Goal: Communication & Community: Answer question/provide support

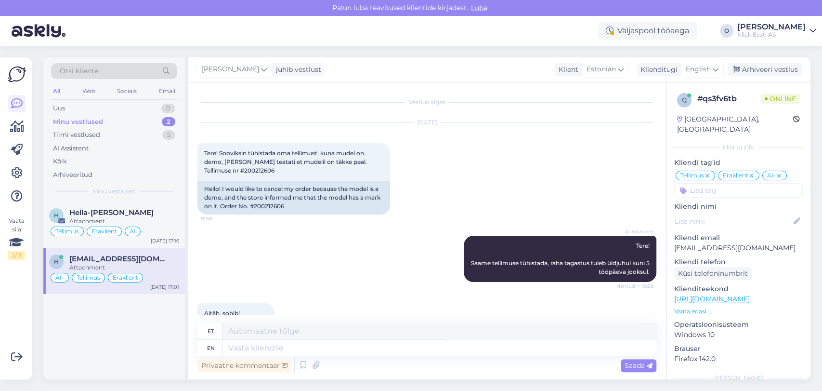
click at [107, 117] on div "Minu vestlused 2" at bounding box center [114, 121] width 126 height 13
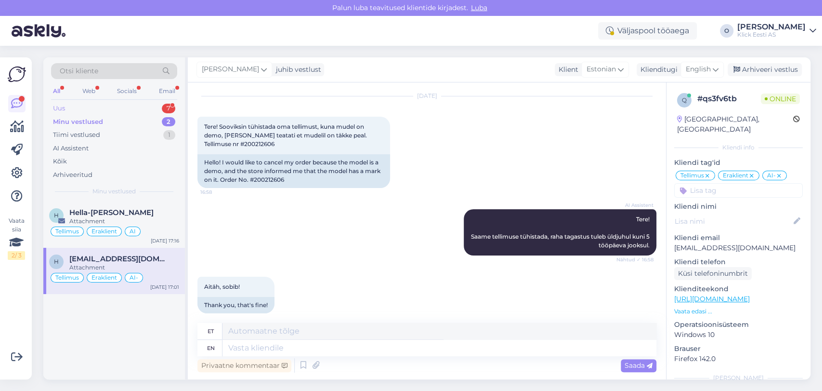
click at [96, 107] on div "Uus 7" at bounding box center [114, 108] width 126 height 13
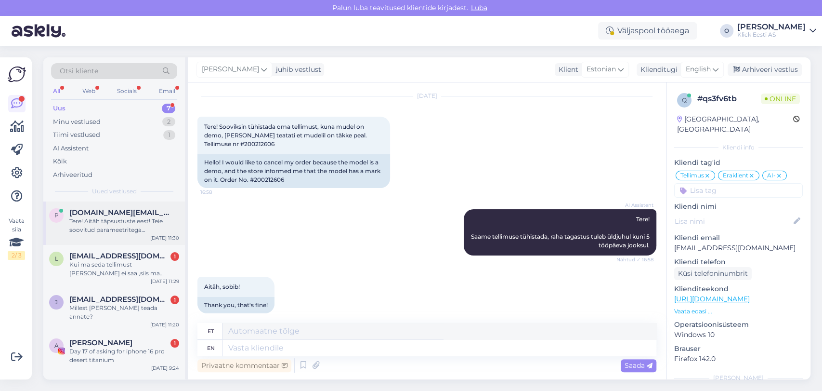
click at [100, 217] on div "Tere! Aitäh täpsustuste eest! Teie soovitud parameetritega mürasummutavate kõrv…" at bounding box center [124, 225] width 110 height 17
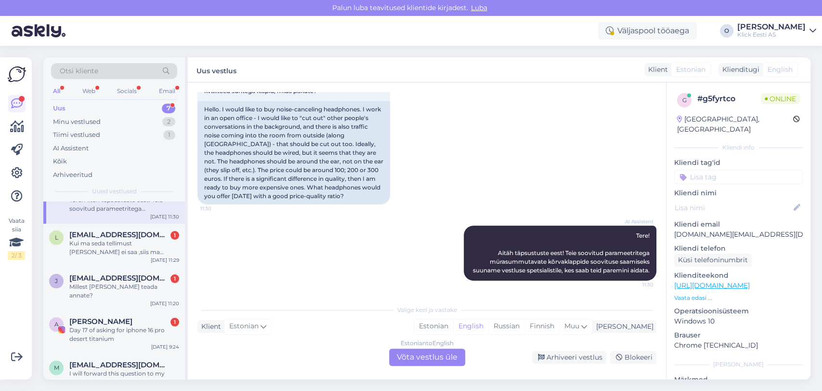
scroll to position [0, 0]
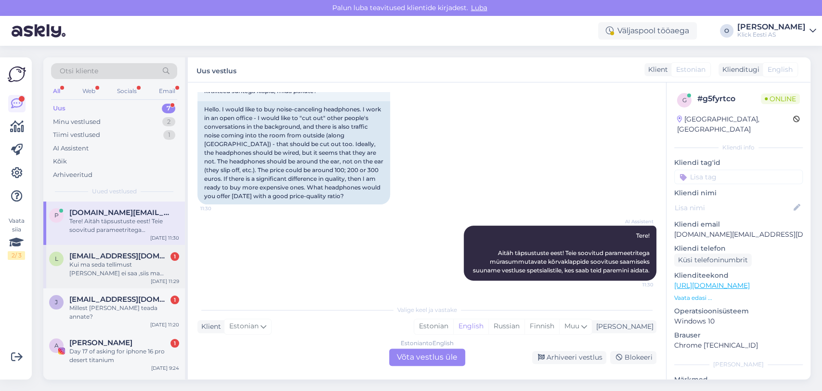
click at [104, 250] on div "l [EMAIL_ADDRESS][DOMAIN_NAME] 1 Kui ma seda tellimust [PERSON_NAME] ei saa ,si…" at bounding box center [114, 266] width 142 height 43
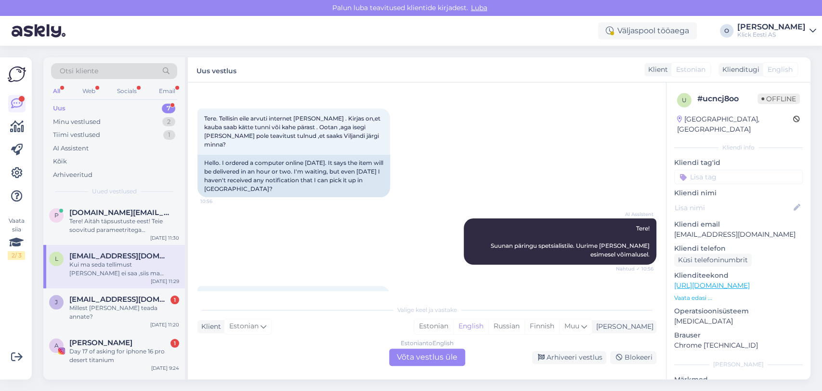
scroll to position [94, 0]
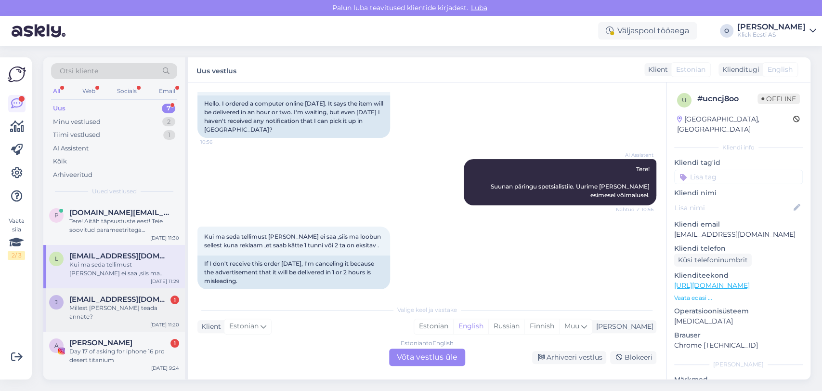
click at [126, 304] on div "Millest [PERSON_NAME] teada annate?" at bounding box center [124, 312] width 110 height 17
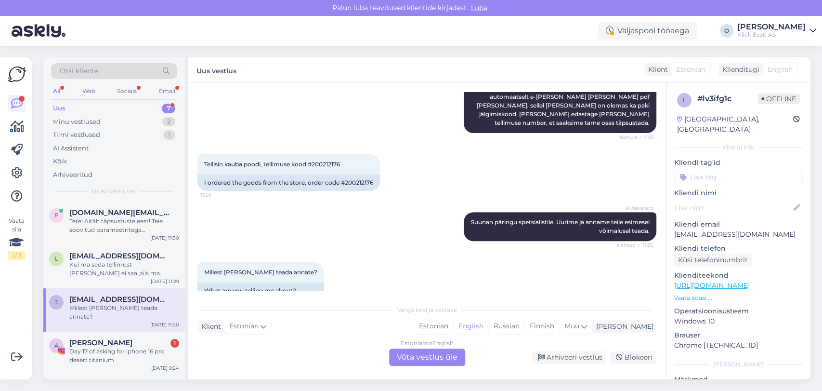
scroll to position [266, 0]
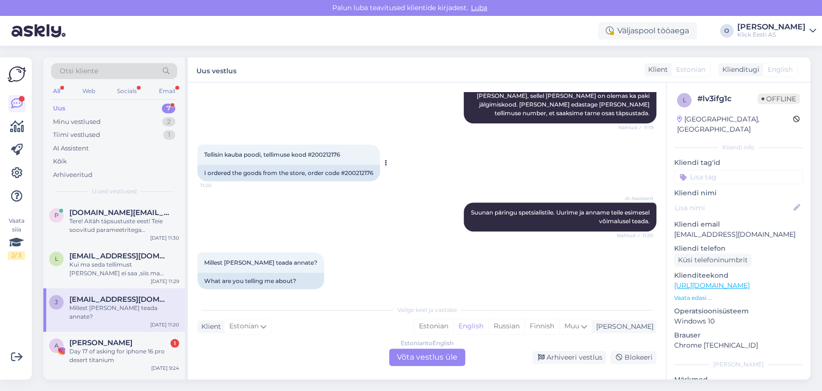
click at [330, 151] on span "Tellisin kauba poodi, tellimuse kood #200212176" at bounding box center [272, 154] width 136 height 7
copy div "200212176 11:20"
click at [121, 261] on div "Kui ma seda tellimust [PERSON_NAME] ei saa ,siis ma loobun sellest kuna reklaam…" at bounding box center [124, 268] width 110 height 17
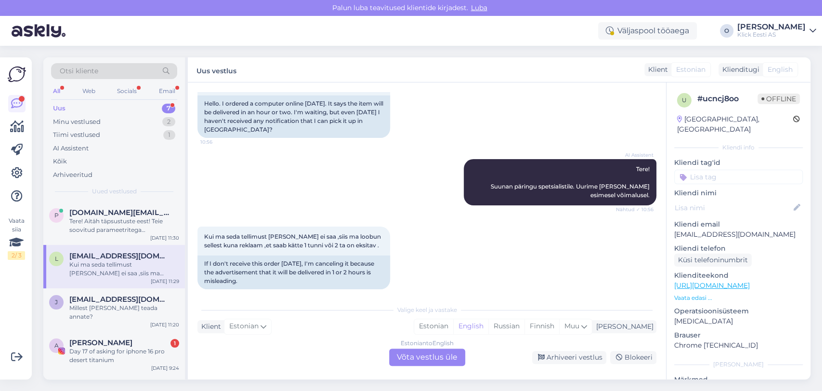
click at [415, 353] on div "Estonian to English Võta vestlus üle" at bounding box center [427, 356] width 76 height 17
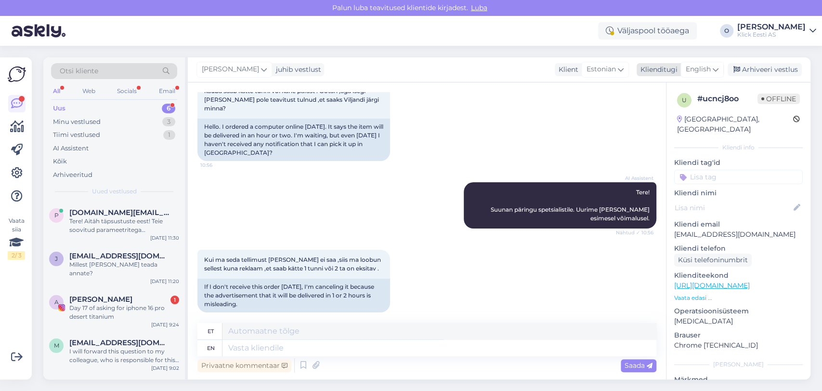
click at [699, 74] on span "English" at bounding box center [698, 69] width 25 height 11
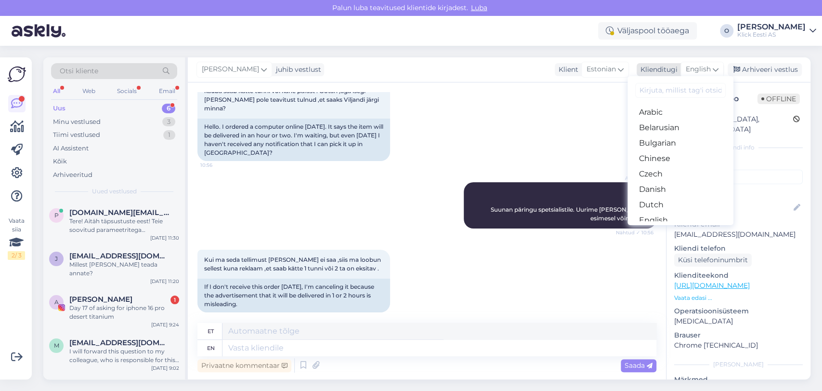
click at [667, 70] on div "Klienditugi" at bounding box center [657, 70] width 41 height 10
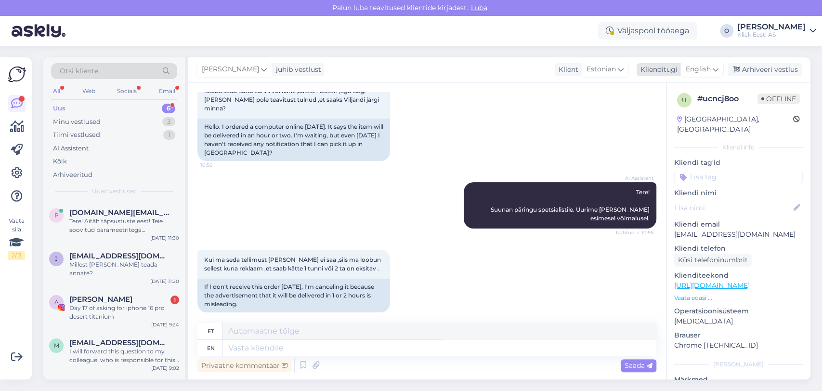
click at [667, 70] on div "Klienditugi" at bounding box center [657, 70] width 41 height 10
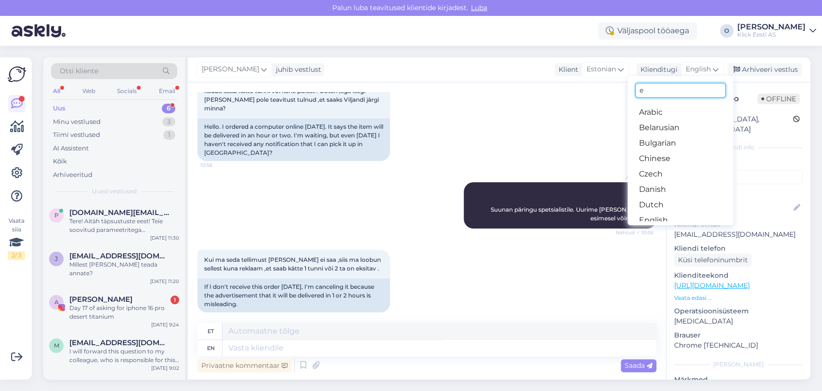
click at [659, 88] on input "e" at bounding box center [680, 90] width 91 height 15
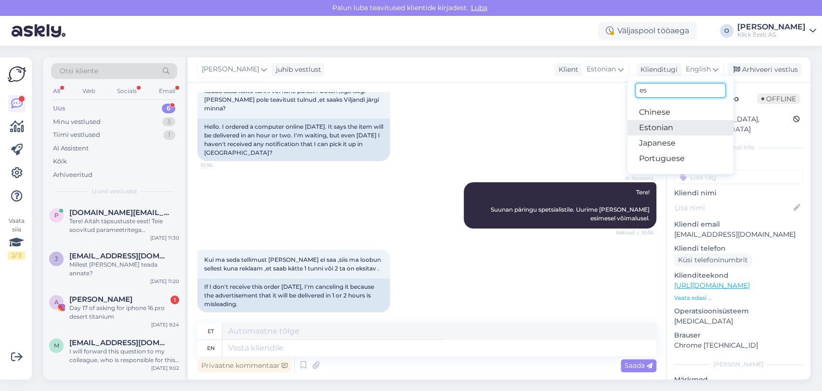
type input "es"
click at [655, 130] on link "Estonian" at bounding box center [681, 127] width 106 height 15
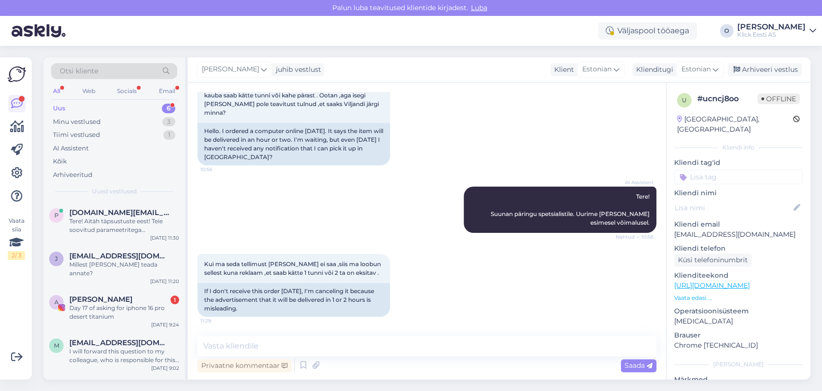
scroll to position [58, 0]
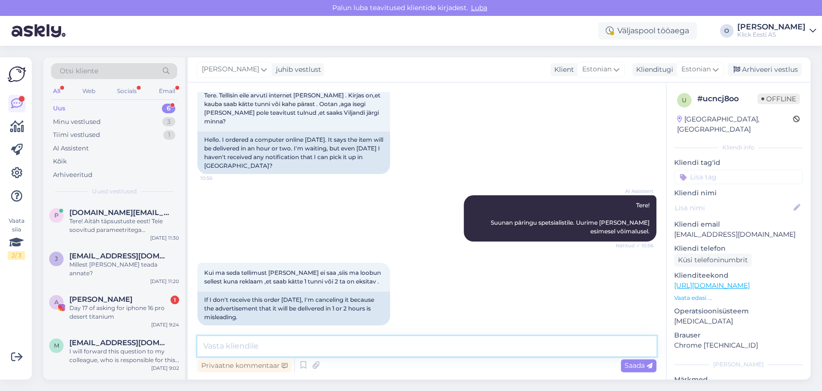
click at [312, 343] on textarea at bounding box center [427, 346] width 459 height 20
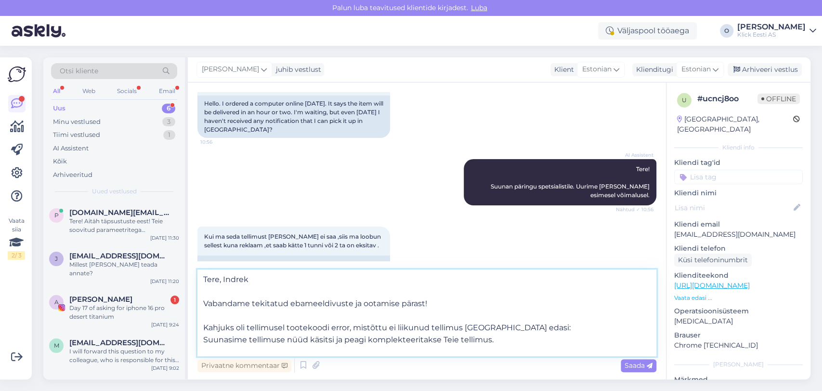
scroll to position [12, 0]
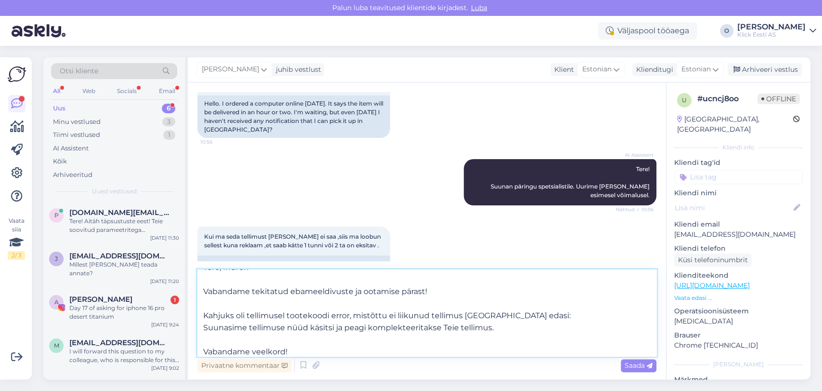
click at [327, 315] on textarea "Tere, Indrek Vabandame tekitatud ebameeldivuste ja ootamise pärast! Kahjuks oli…" at bounding box center [427, 312] width 459 height 87
click at [556, 319] on textarea "Tere, Indrek Vabandame tekitatud ebameeldivuste ja ootamise pärast! Kahjuks oli…" at bounding box center [427, 312] width 459 height 87
click at [470, 330] on textarea "Tere, Indrek Vabandame tekitatud ebameeldivuste ja ootamise pärast! Kahjuks oli…" at bounding box center [427, 312] width 459 height 87
click at [324, 321] on textarea "Tere, Indrek Vabandame tekitatud ebameeldivuste ja ootamise pärast! Kahjuks oli…" at bounding box center [427, 312] width 459 height 87
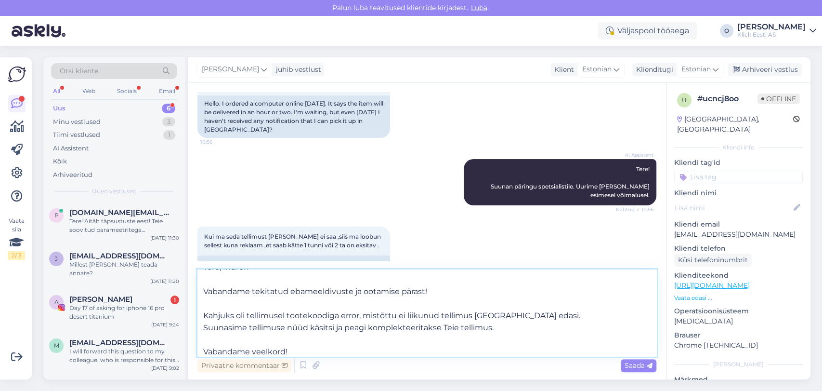
click at [317, 317] on textarea "Tere, Indrek Vabandame tekitatud ebameeldivuste ja ootamise pärast! Kahjuks oli…" at bounding box center [427, 312] width 459 height 87
click at [371, 317] on textarea "Tere, Indrek Vabandame tekitatud ebameeldivuste ja ootamise pärast! Kahjuks oli…" at bounding box center [427, 312] width 459 height 87
click at [381, 317] on textarea "Tere, Indrek Vabandame tekitatud ebameeldivuste ja ootamise pärast! Kahjuks oli…" at bounding box center [427, 312] width 459 height 87
click at [387, 271] on textarea "Tere, Indrek Vabandame tekitatud ebameeldivuste ja ootamise pärast! Kahjuks oli…" at bounding box center [427, 312] width 459 height 87
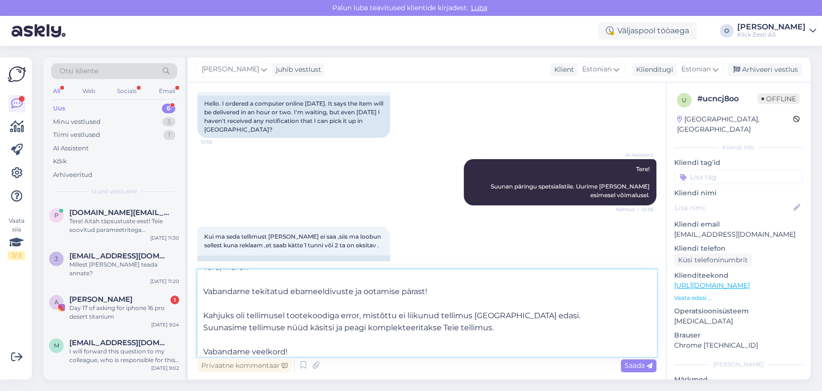
click at [343, 317] on textarea "Tere, Indrek Vabandame tekitatud ebameeldivuste ja ootamise pärast! Kahjuks oli…" at bounding box center [427, 312] width 459 height 87
click at [281, 311] on textarea "Tere, Indrek Vabandame tekitatud ebameeldivuste ja ootamise pärast! Kahjuks oli…" at bounding box center [427, 312] width 459 height 87
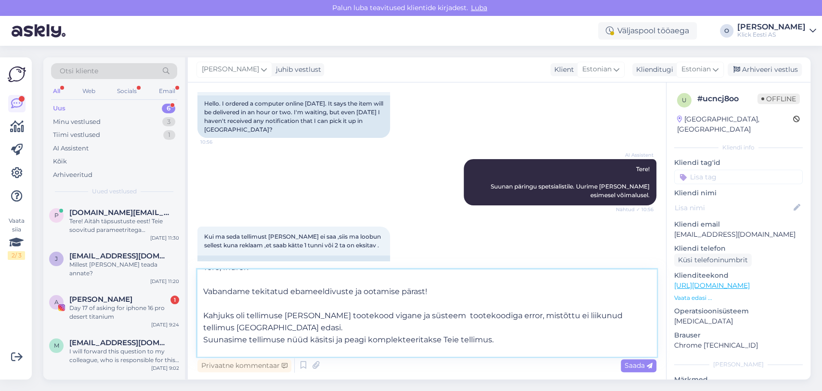
click at [345, 317] on textarea "Tere, Indrek Vabandame tekitatud ebameeldivuste ja ootamise pärast! Kahjuks oli…" at bounding box center [427, 312] width 459 height 87
click at [238, 312] on textarea "Tere, Indrek Vabandame tekitatud ebameeldivuste ja ootamise pärast! Kahjuks oli…" at bounding box center [427, 312] width 459 height 87
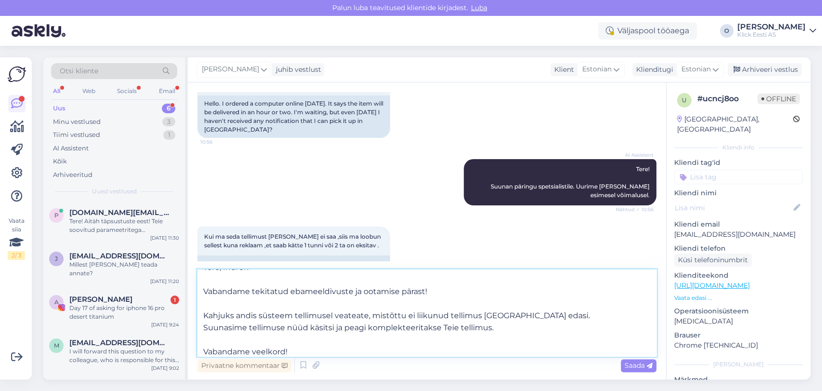
click at [451, 318] on textarea "Tere, Indrek Vabandame tekitatud ebameeldivuste ja ootamise pärast! Kahjuks and…" at bounding box center [427, 312] width 459 height 87
click at [397, 347] on textarea "Tere, Indrek Vabandame tekitatud ebameeldivuste ja ootamise pärast! Kahjuks and…" at bounding box center [427, 312] width 459 height 87
click at [278, 330] on textarea "Tere, Indrek Vabandame tekitatud ebameeldivuste ja ootamise pärast! Kahjuks and…" at bounding box center [427, 312] width 459 height 87
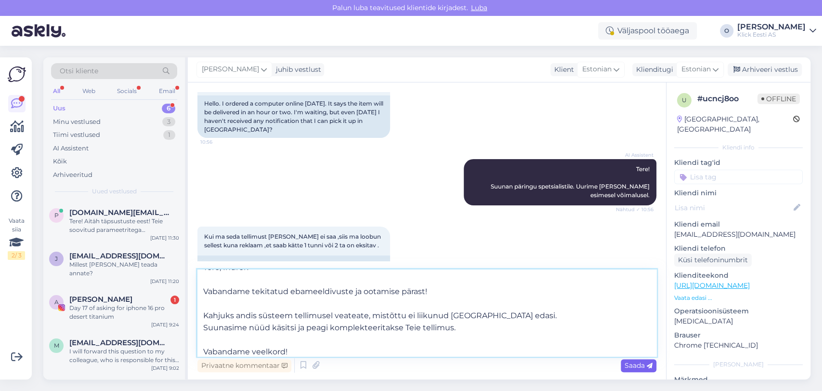
type textarea "Tere, Indrek Vabandame tekitatud ebameeldivuste ja ootamise pärast! Kahjuks and…"
click at [626, 363] on span "Saada" at bounding box center [639, 365] width 28 height 9
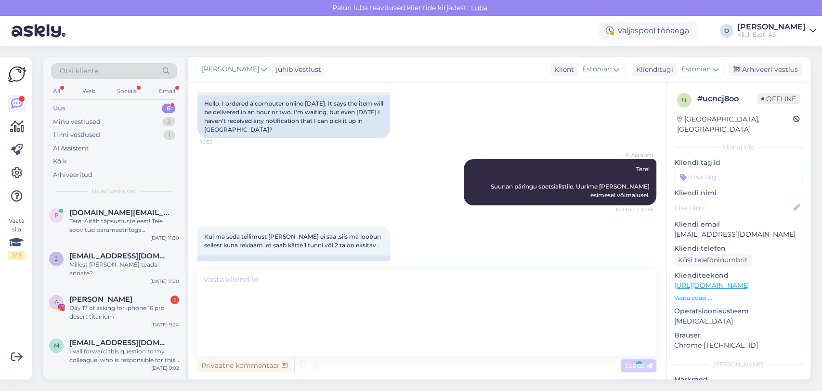
scroll to position [0, 0]
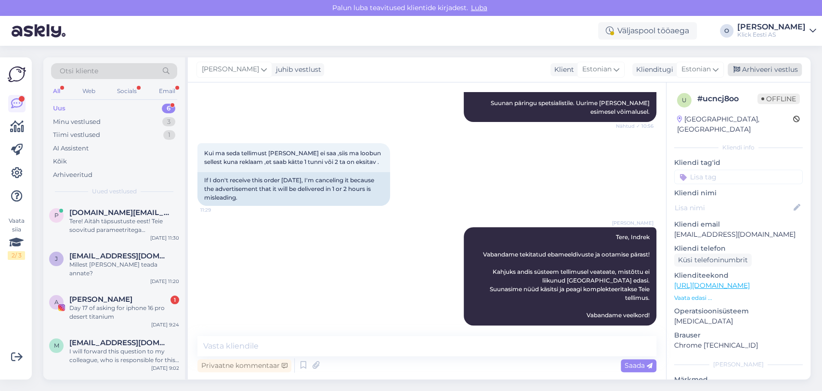
click at [752, 66] on div "Arhiveeri vestlus" at bounding box center [765, 69] width 74 height 13
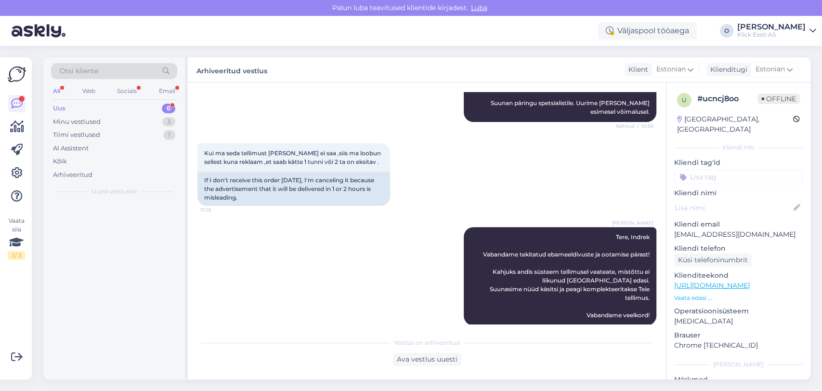
scroll to position [181, 0]
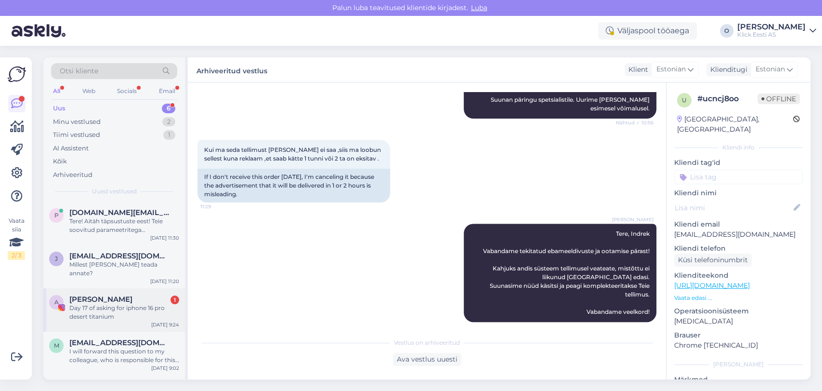
click at [146, 317] on div "A [PERSON_NAME] 1 Day 17 of asking for iphone 16 pro desert titanium [DATE] 9:24" at bounding box center [114, 309] width 142 height 43
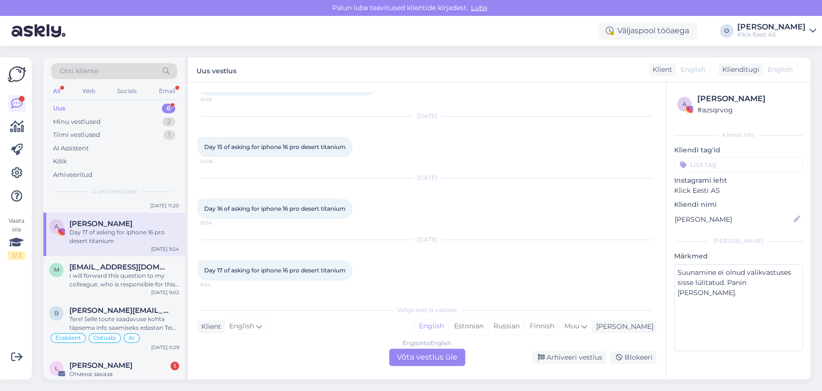
scroll to position [77, 0]
click at [138, 360] on div "[PERSON_NAME] 1" at bounding box center [124, 364] width 110 height 9
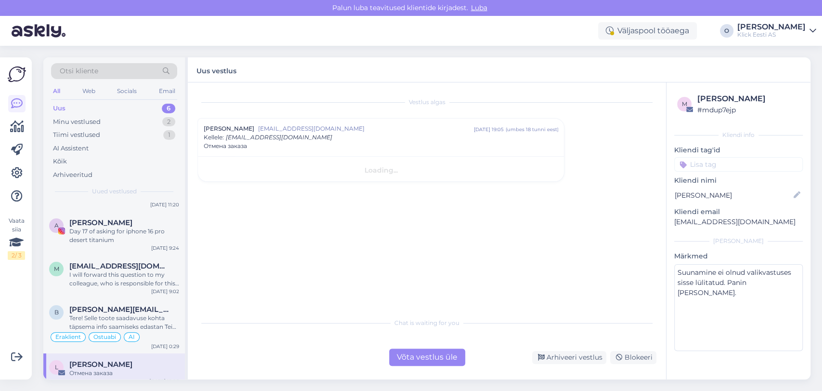
scroll to position [0, 0]
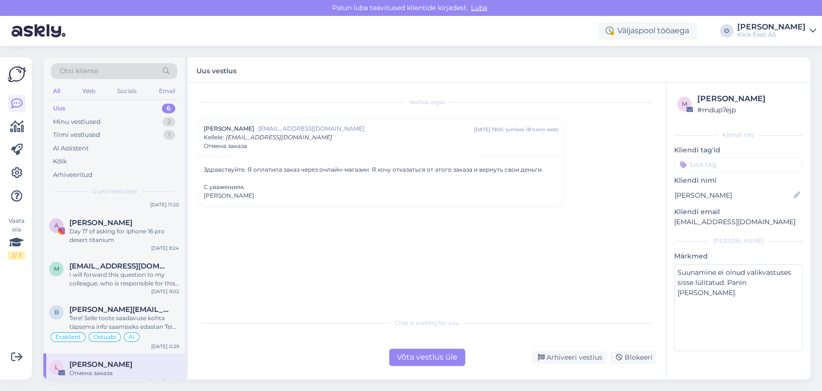
click at [225, 195] on div "[PERSON_NAME]" at bounding box center [381, 195] width 355 height 9
copy div "[PERSON_NAME] Chat is waiting for you"
click at [586, 357] on div "Arhiveeri vestlus" at bounding box center [569, 357] width 74 height 13
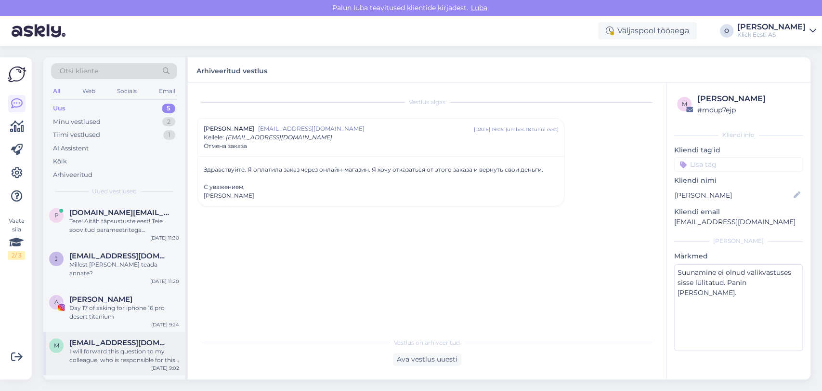
click at [108, 347] on div "I will forward this question to my colleague, who is responsible for this. The …" at bounding box center [124, 355] width 110 height 17
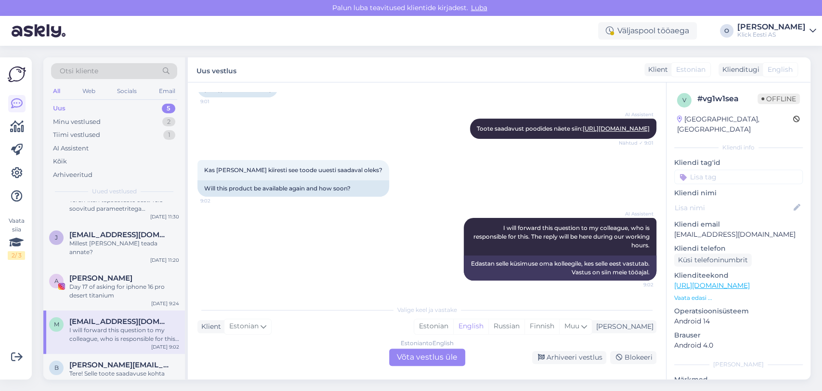
scroll to position [42, 0]
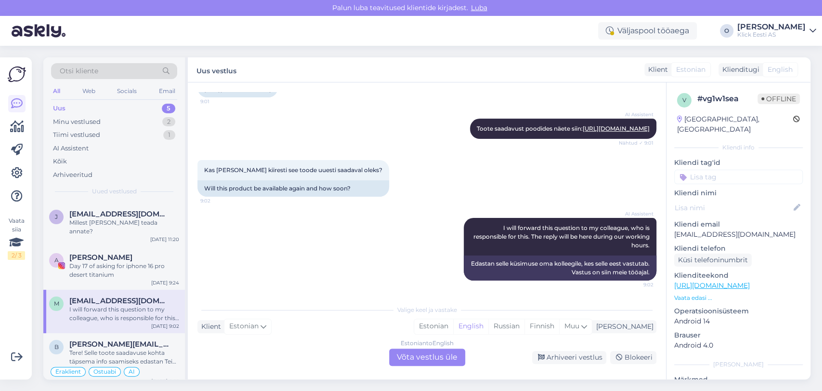
click at [108, 348] on div "Tere! Selle toote saadavuse kohta täpsema info saamiseks edastan Teie päringu k…" at bounding box center [124, 356] width 110 height 17
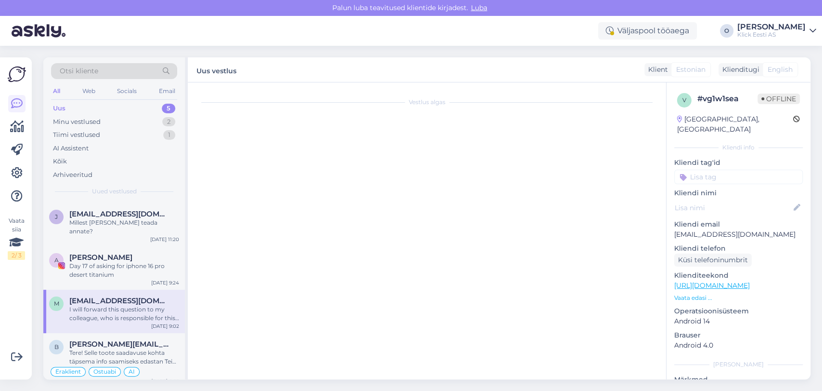
scroll to position [665, 0]
